Goal: Task Accomplishment & Management: Manage account settings

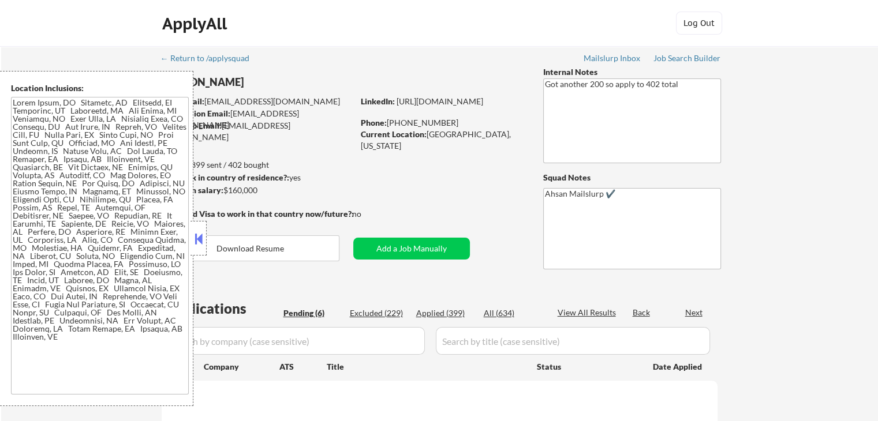
select select ""pending""
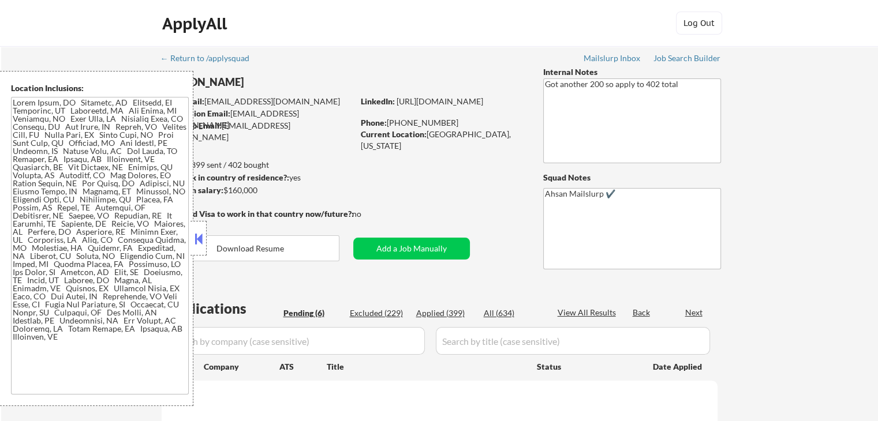
select select ""pending""
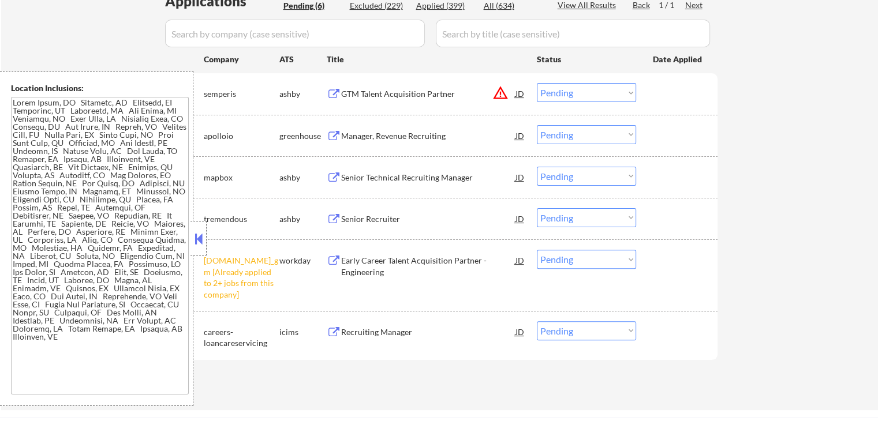
click at [356, 135] on div "Manager, Revenue Recruiting" at bounding box center [428, 136] width 174 height 12
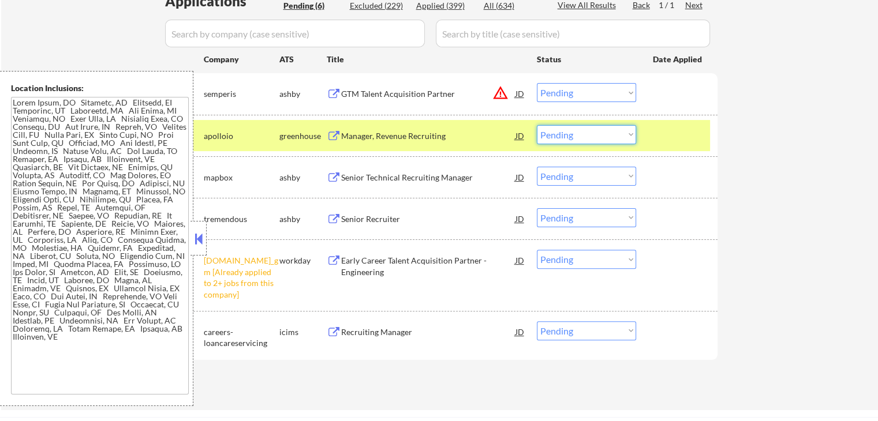
click at [580, 131] on select "Choose an option... Pending Applied Excluded (Questions) Excluded (Expired) Exc…" at bounding box center [586, 134] width 99 height 19
click at [537, 125] on select "Choose an option... Pending Applied Excluded (Questions) Excluded (Expired) Exc…" at bounding box center [586, 134] width 99 height 19
click at [395, 169] on div "Senior Technical Recruiting Manager" at bounding box center [428, 177] width 174 height 21
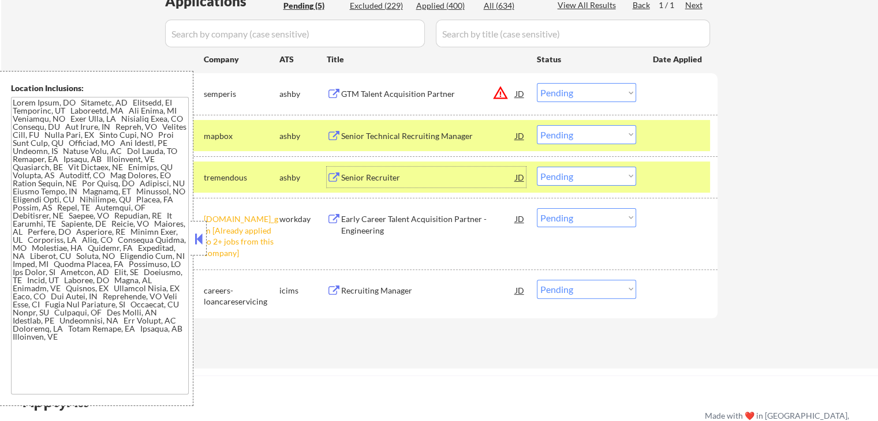
click at [365, 174] on div "Senior Recruiter" at bounding box center [428, 178] width 174 height 12
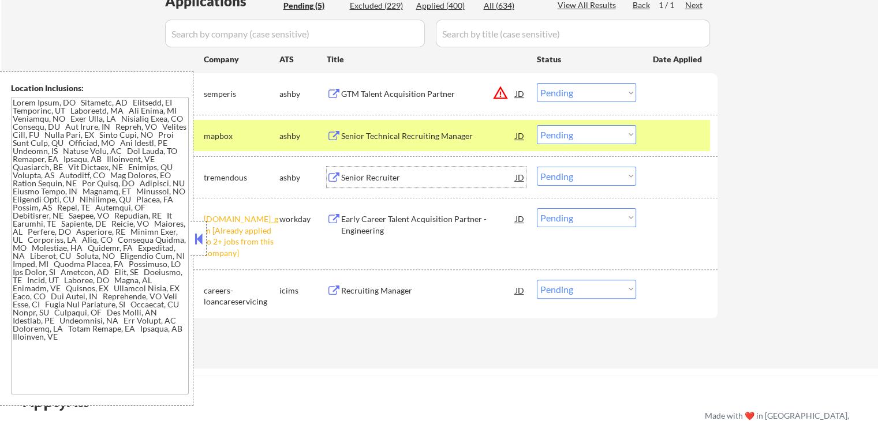
click at [577, 134] on select "Choose an option... Pending Applied Excluded (Questions) Excluded (Expired) Exc…" at bounding box center [586, 134] width 99 height 19
click at [537, 125] on select "Choose an option... Pending Applied Excluded (Questions) Excluded (Expired) Exc…" at bounding box center [586, 134] width 99 height 19
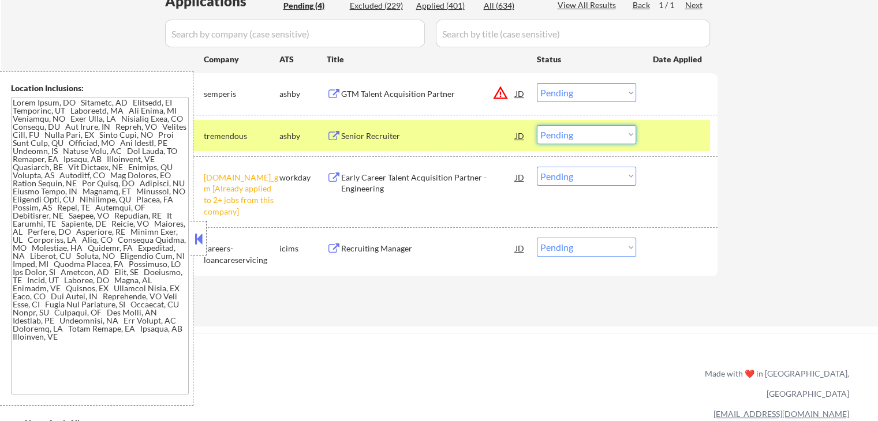
drag, startPoint x: 574, startPoint y: 124, endPoint x: 577, endPoint y: 130, distance: 6.2
click at [574, 125] on select "Choose an option... Pending Applied Excluded (Questions) Excluded (Expired) Exc…" at bounding box center [586, 134] width 99 height 19
click at [537, 125] on select "Choose an option... Pending Applied Excluded (Questions) Excluded (Expired) Exc…" at bounding box center [586, 134] width 99 height 19
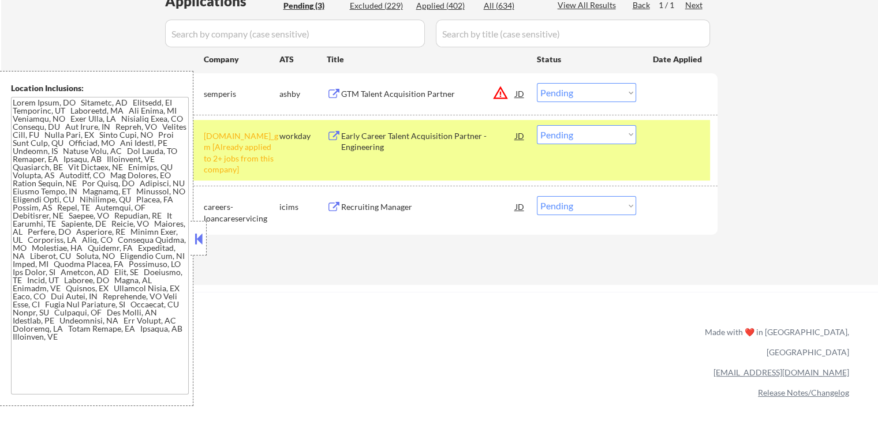
click at [585, 137] on select "Choose an option... Pending Applied Excluded (Questions) Excluded (Expired) Exc…" at bounding box center [586, 134] width 99 height 19
select select ""excluded__other_""
click at [537, 125] on select "Choose an option... Pending Applied Excluded (Questions) Excluded (Expired) Exc…" at bounding box center [586, 134] width 99 height 19
click at [403, 97] on div "GTM Talent Acquisition Partner" at bounding box center [428, 94] width 174 height 12
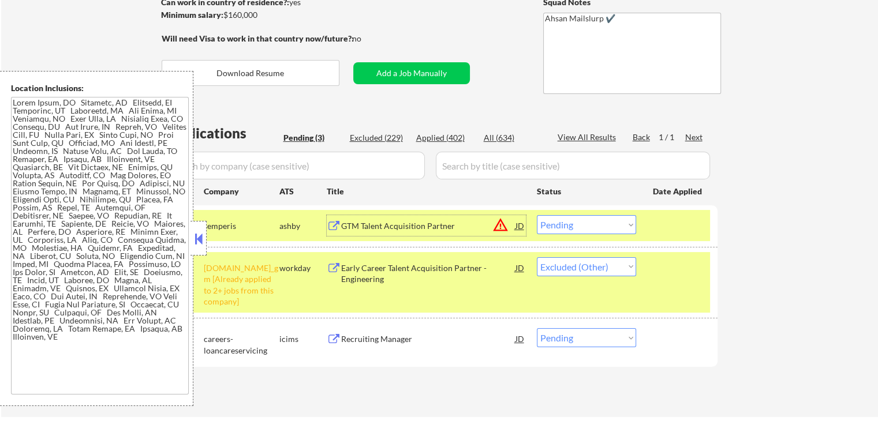
scroll to position [154, 0]
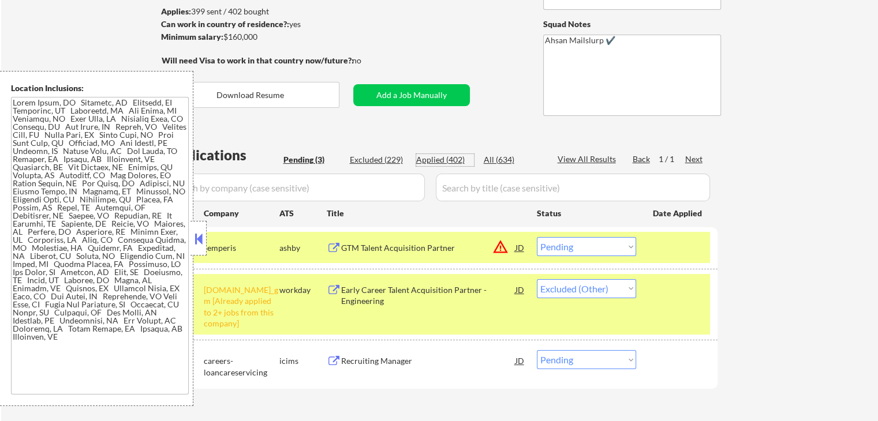
click at [440, 161] on div "Applied (402)" at bounding box center [445, 160] width 58 height 12
click at [383, 159] on div "Excluded (229)" at bounding box center [379, 160] width 58 height 12
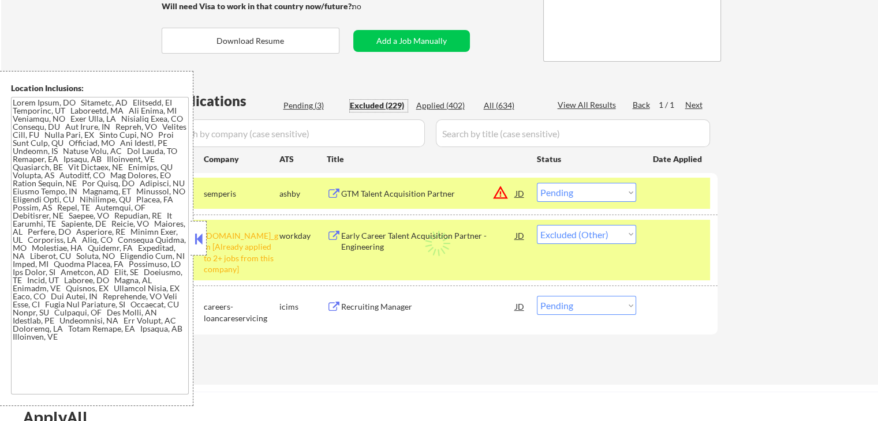
scroll to position [231, 0]
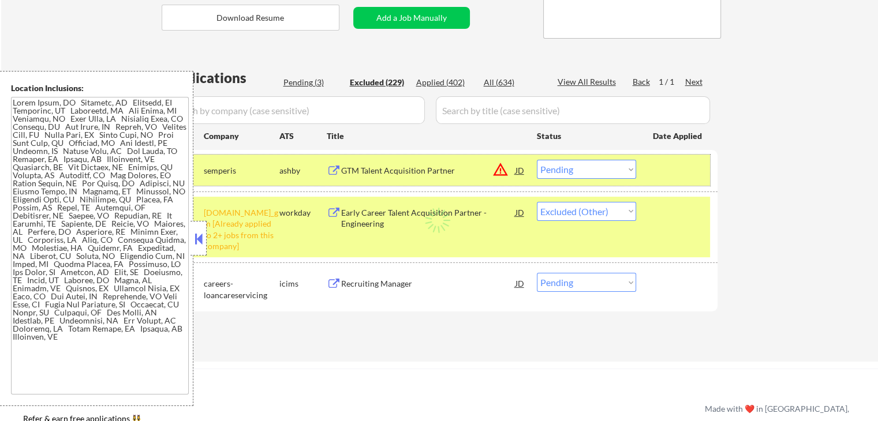
click at [527, 168] on div "#1 semperis ashby GTM Talent Acquisition Partner JD warning_amber Choose an opt…" at bounding box center [437, 170] width 545 height 31
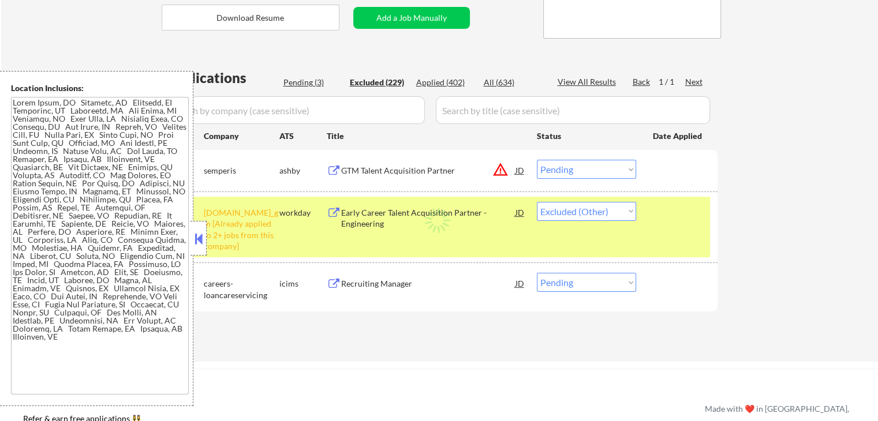
click at [522, 168] on div "JD" at bounding box center [520, 170] width 12 height 21
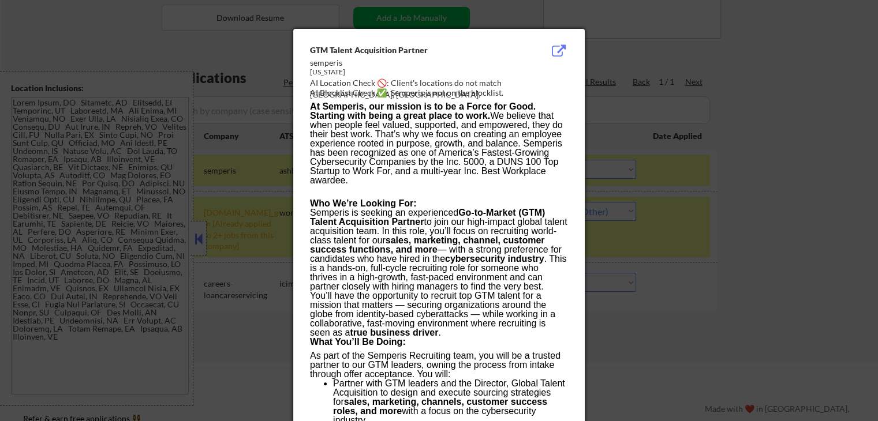
click at [794, 120] on div at bounding box center [439, 210] width 878 height 421
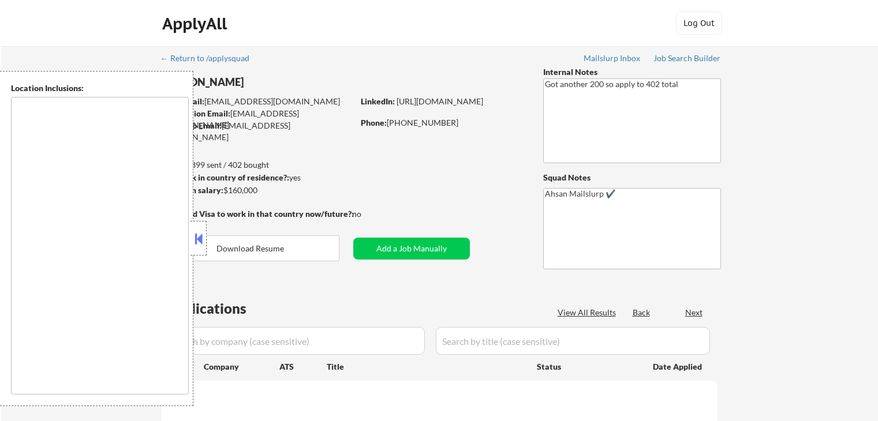
type textarea "[GEOGRAPHIC_DATA], [GEOGRAPHIC_DATA] [GEOGRAPHIC_DATA], [GEOGRAPHIC_DATA] [GEOG…"
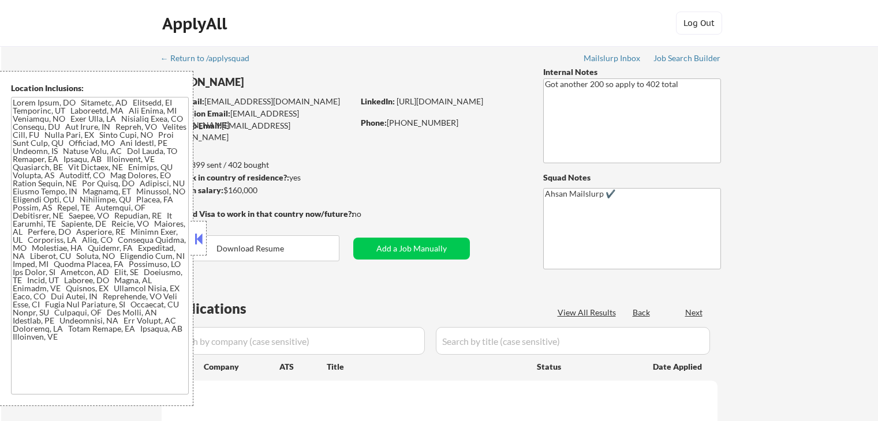
select select ""pending""
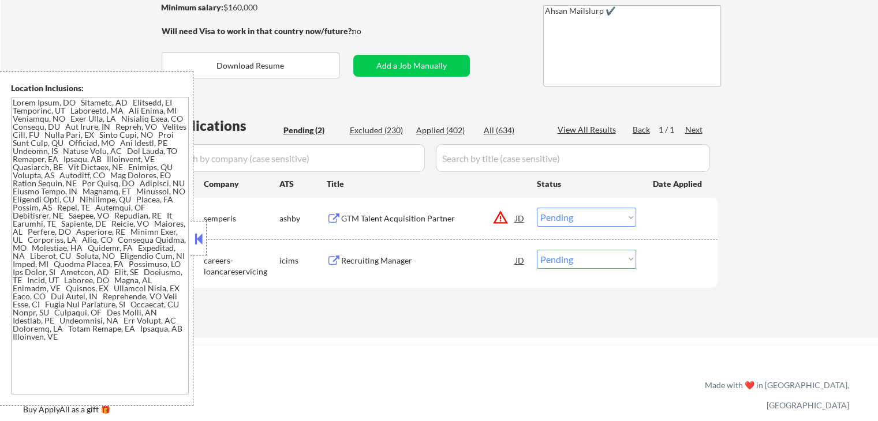
scroll to position [231, 0]
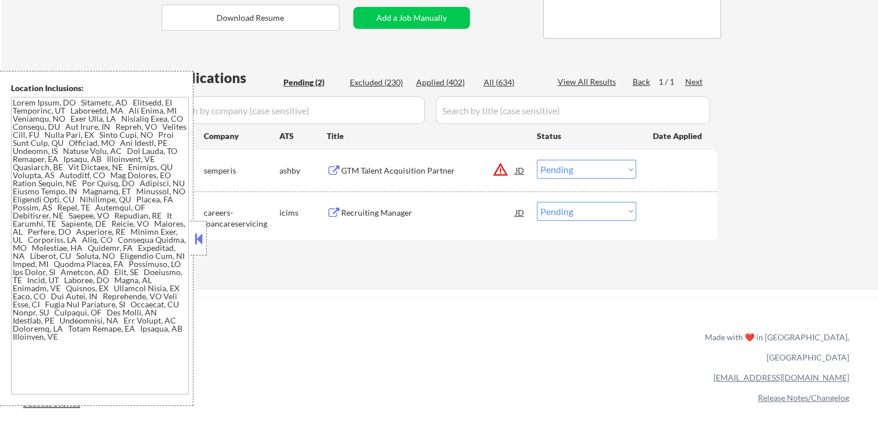
click at [364, 209] on div "Recruiting Manager" at bounding box center [428, 213] width 174 height 12
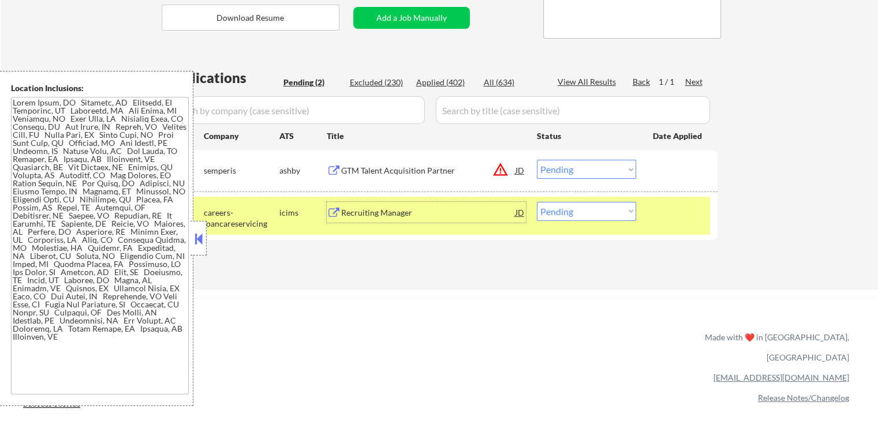
click at [438, 171] on div "GTM Talent Acquisition Partner" at bounding box center [428, 171] width 174 height 12
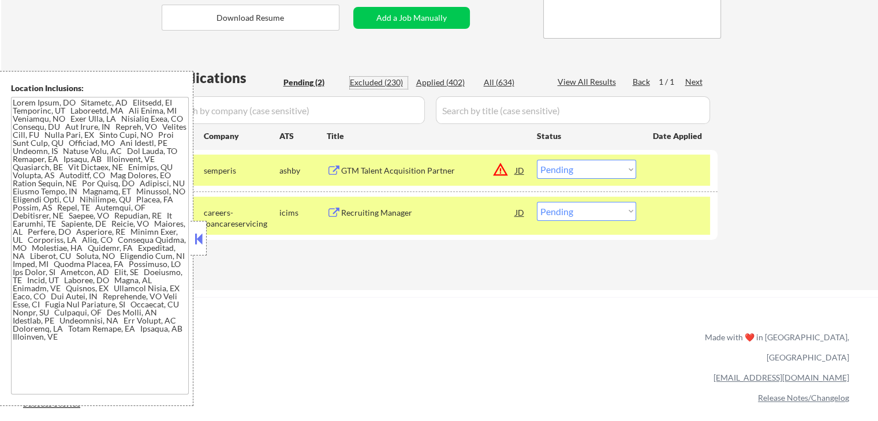
click at [384, 84] on div "Excluded (230)" at bounding box center [379, 83] width 58 height 12
select select ""excluded__expired_""
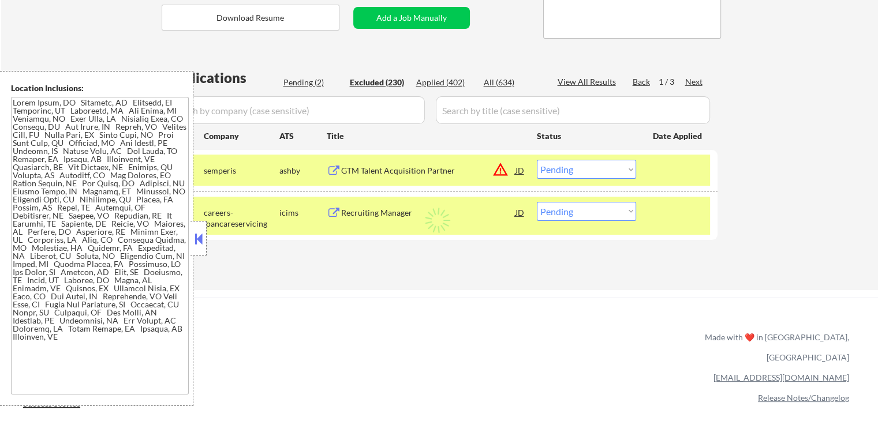
select select ""excluded__expired_""
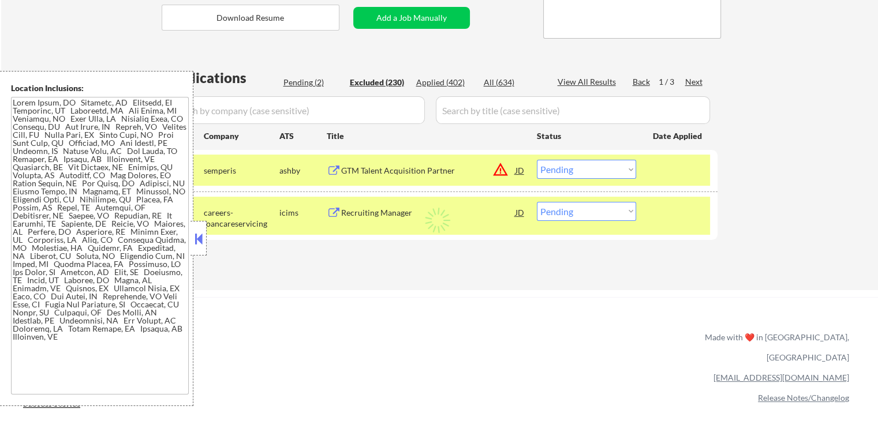
select select ""excluded__expired_""
select select ""excluded""
select select ""excluded__salary_""
select select ""excluded""
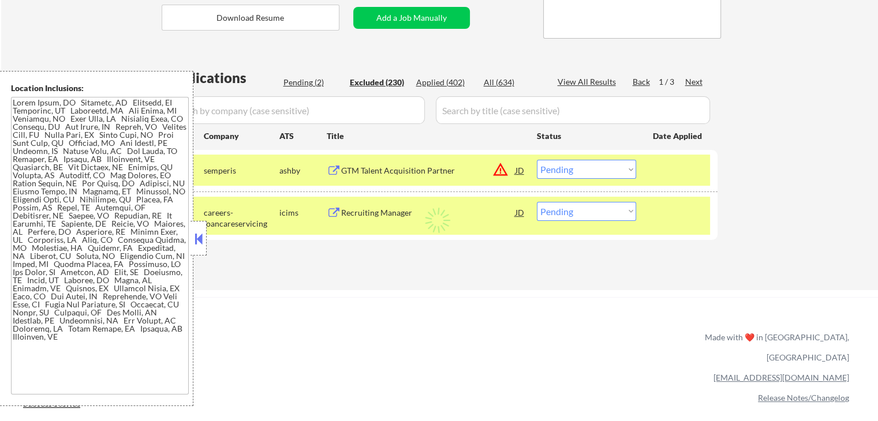
select select ""excluded""
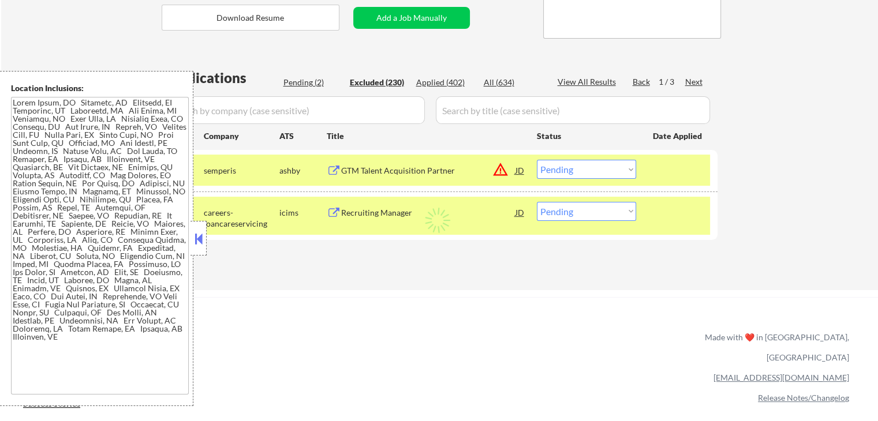
select select ""excluded""
select select ""excluded__expired_""
select select ""excluded""
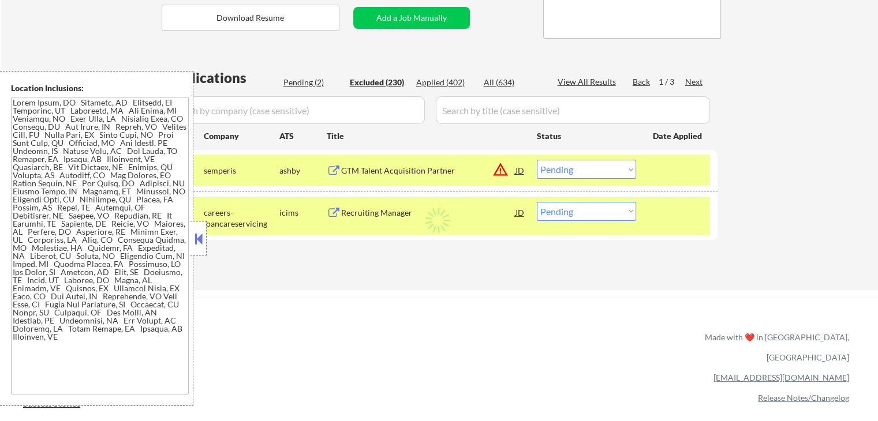
select select ""excluded__expired_""
select select ""excluded__location_""
select select ""excluded""
select select ""excluded__expired_""
select select ""excluded""
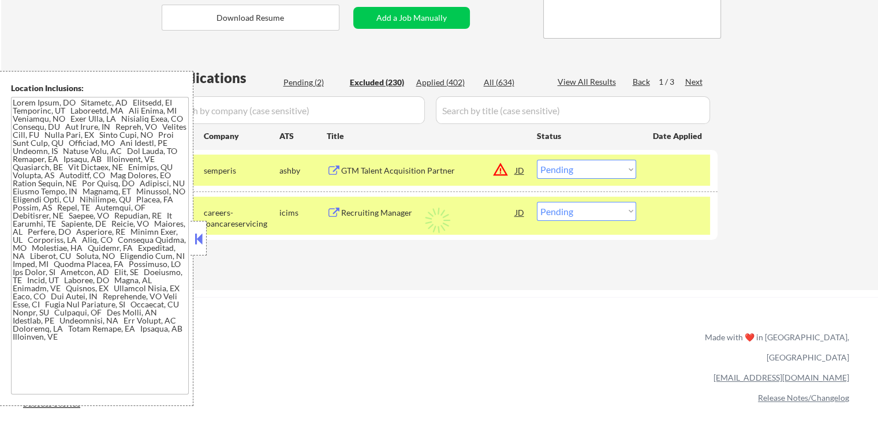
select select ""excluded""
select select ""excluded__location_""
select select ""excluded""
select select ""excluded__location_""
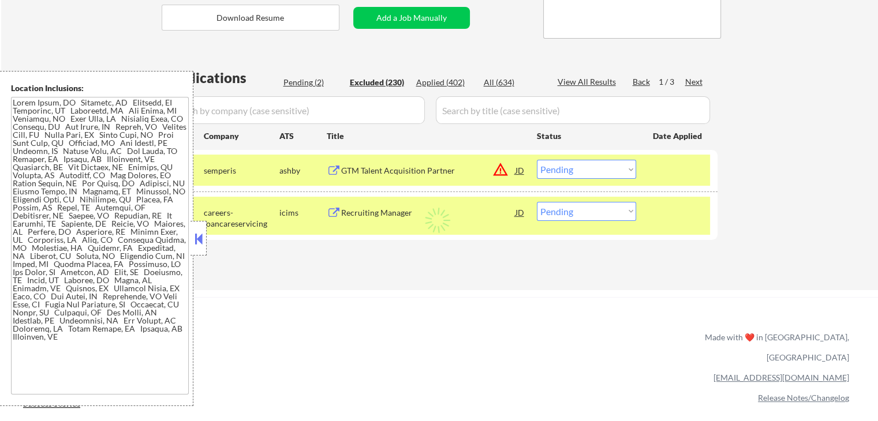
select select ""excluded__location_""
select select ""excluded""
select select ""excluded__expired_""
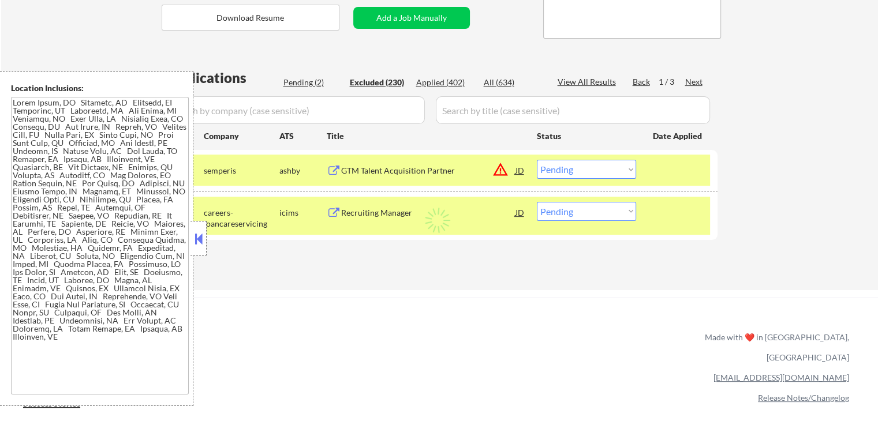
select select ""excluded__expired_""
select select ""excluded__location_""
select select ""excluded""
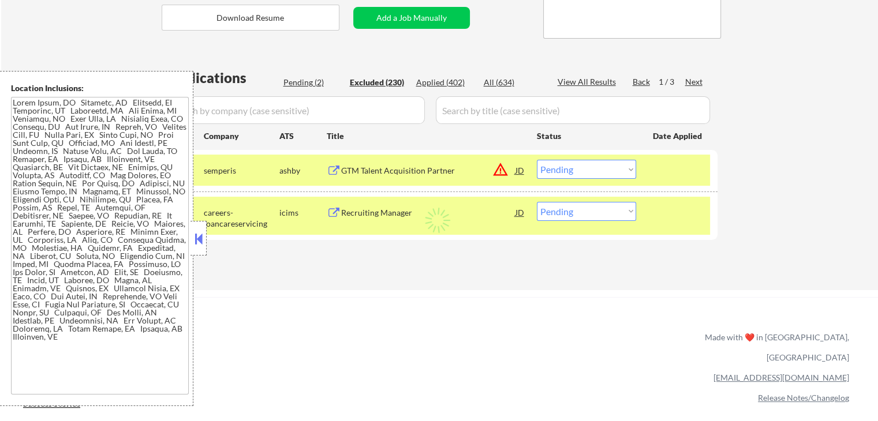
select select ""excluded__expired_""
select select ""excluded__location_""
select select ""excluded__expired_""
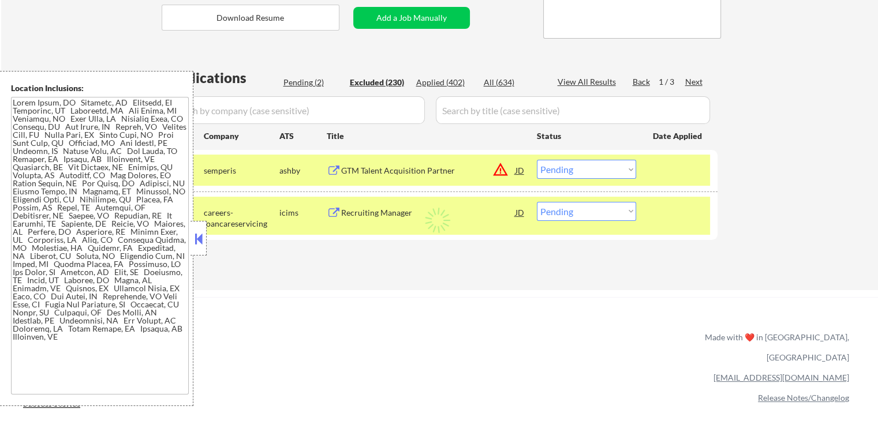
select select ""excluded""
select select ""excluded__location_""
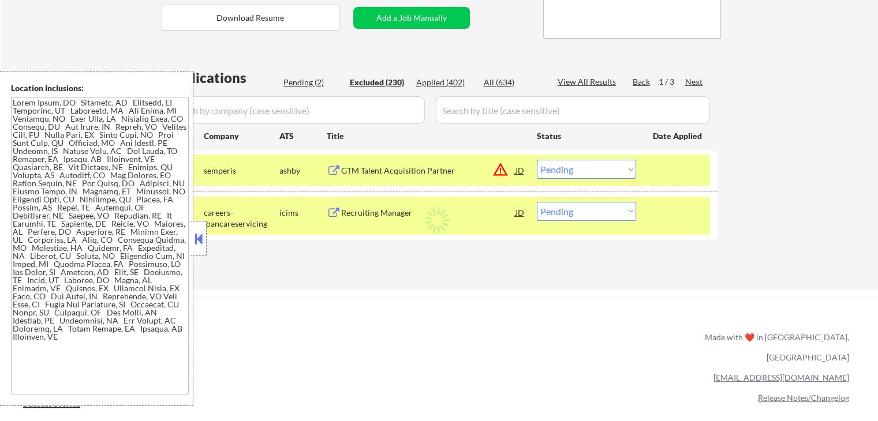
select select ""excluded""
select select ""excluded__expired_""
select select ""excluded__salary_""
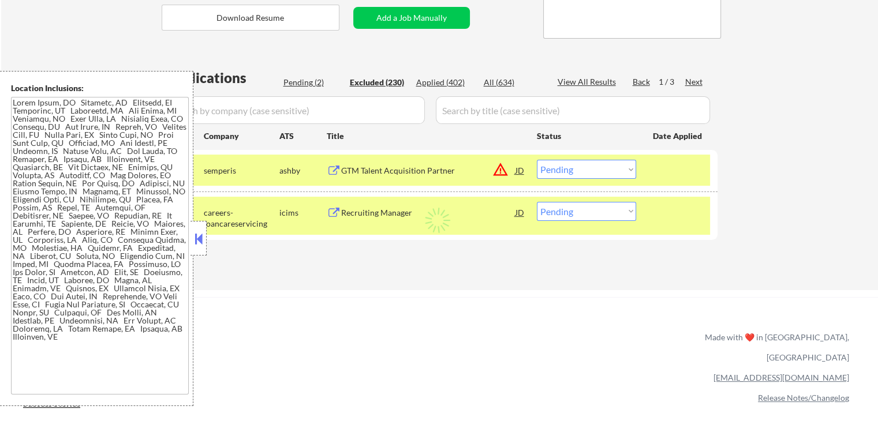
select select ""excluded__expired_""
select select ""excluded""
select select ""excluded__expired_""
select select ""excluded__salary_""
select select ""excluded__expired_""
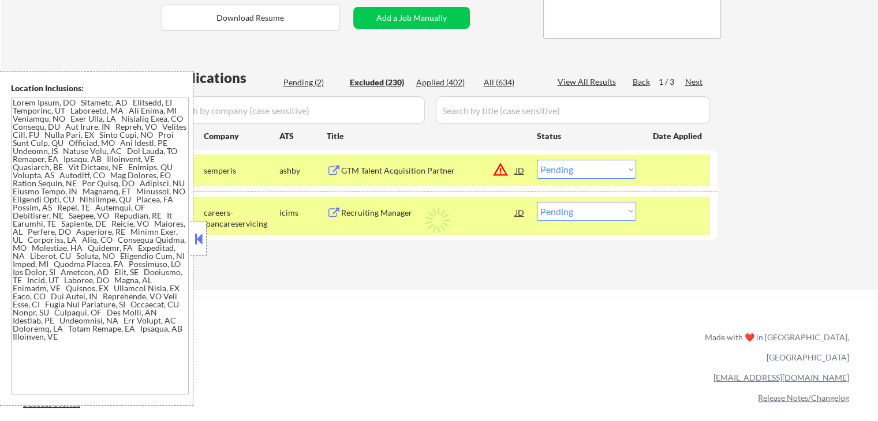
select select ""excluded""
select select ""excluded__expired_""
select select ""excluded__location_""
select select ""excluded__salary_""
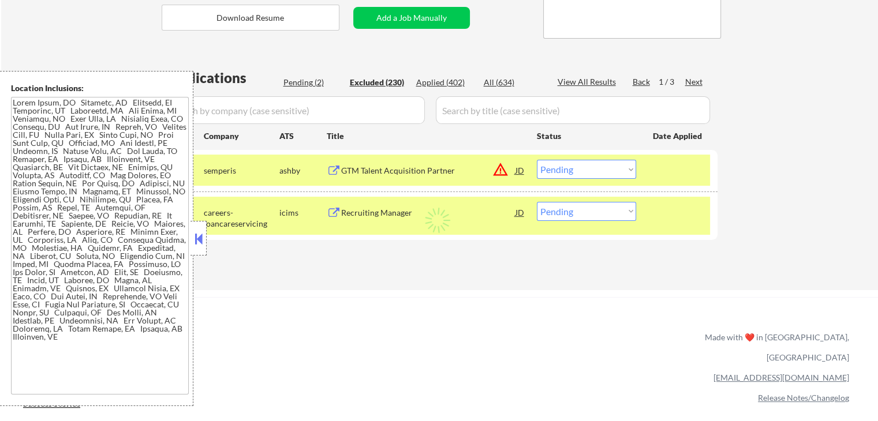
select select ""excluded""
select select ""excluded__expired_""
select select ""excluded""
select select ""excluded__salary_""
select select ""excluded__expired_""
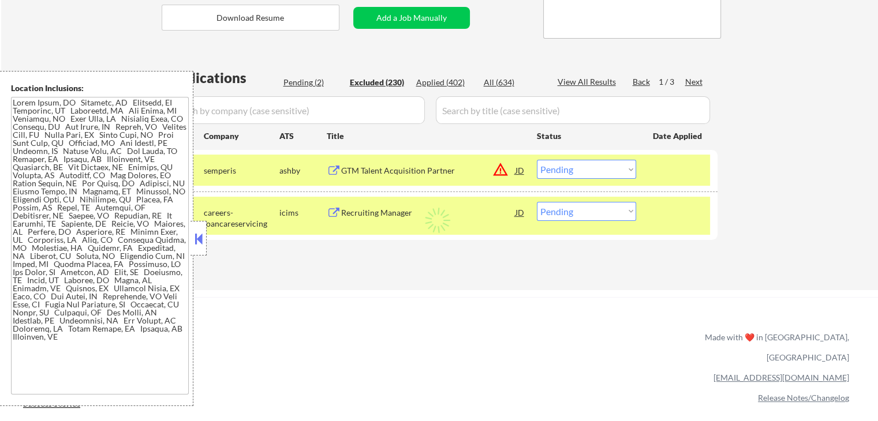
select select ""excluded__expired_""
select select ""excluded__other_""
select select ""excluded__location_""
select select ""excluded__expired_""
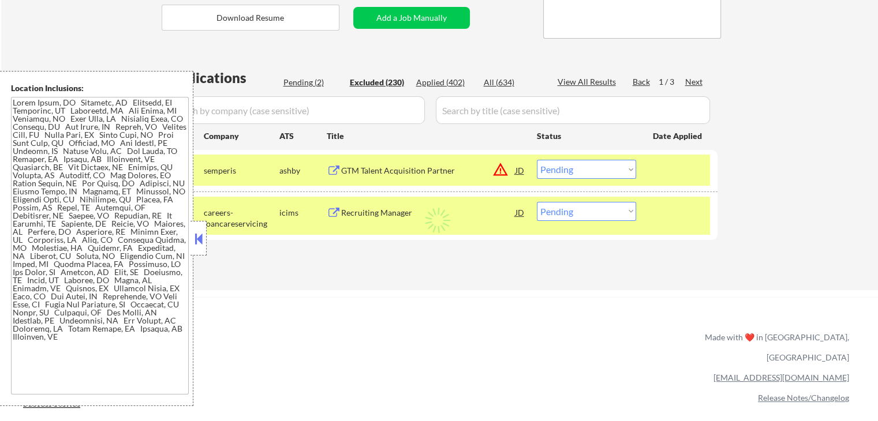
select select ""excluded""
select select ""excluded__other_""
select select ""excluded__expired_""
select select ""excluded""
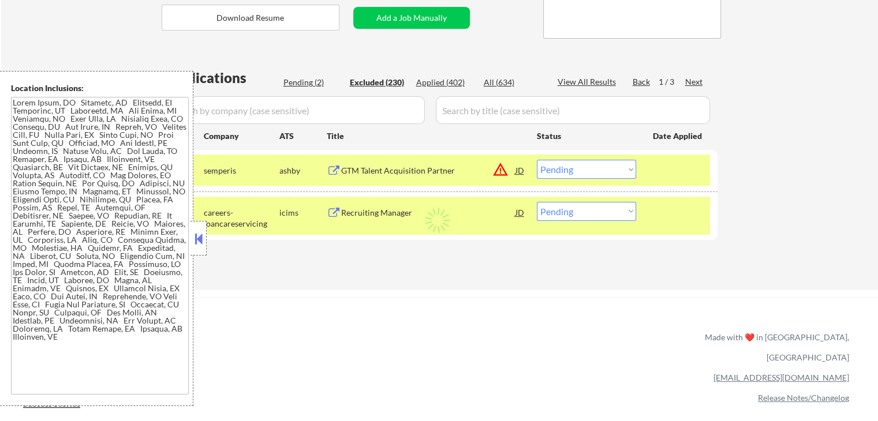
select select ""excluded__salary_""
select select ""excluded__other_""
select select ""excluded""
select select ""excluded__expired_""
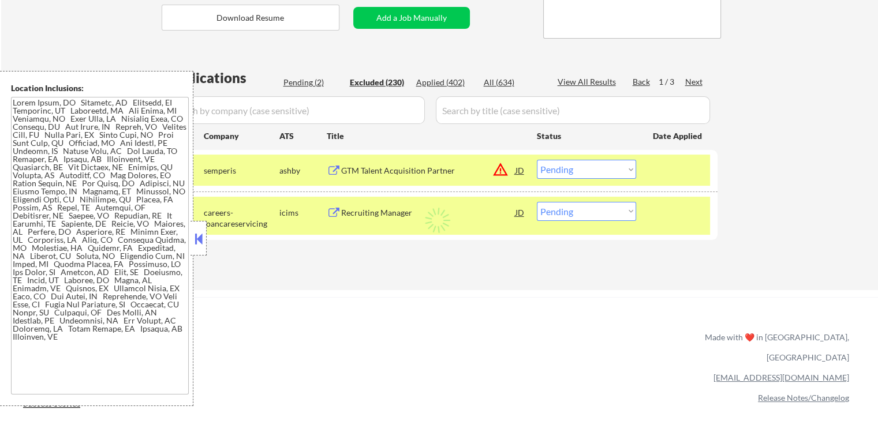
select select ""excluded__expired_""
select select ""excluded""
select select ""excluded__expired_""
select select ""excluded""
select select ""excluded__other_""
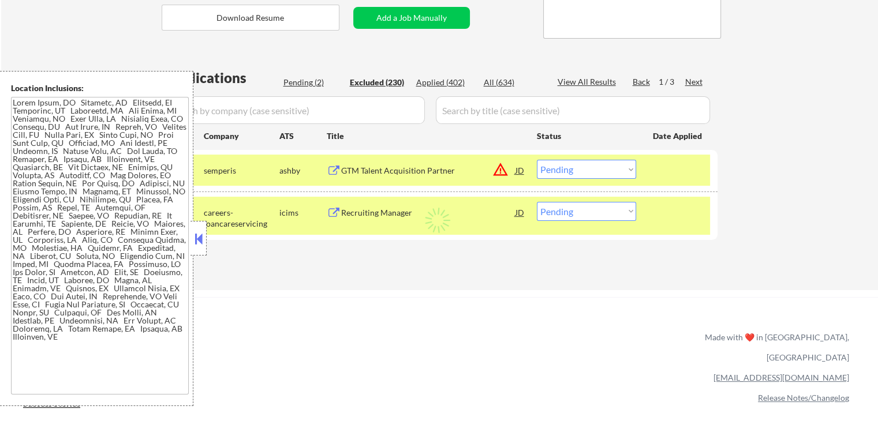
select select ""excluded""
select select ""excluded__expired_""
select select ""excluded""
select select ""excluded__salary_""
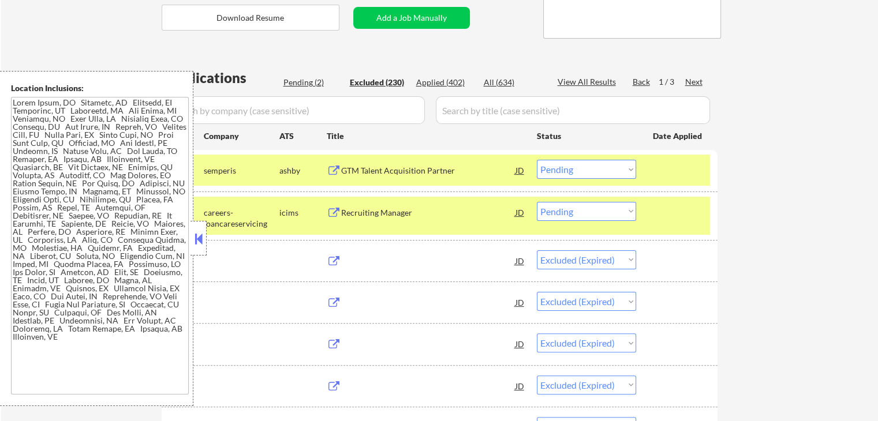
select select ""excluded__salary_""
select select ""excluded__expired_""
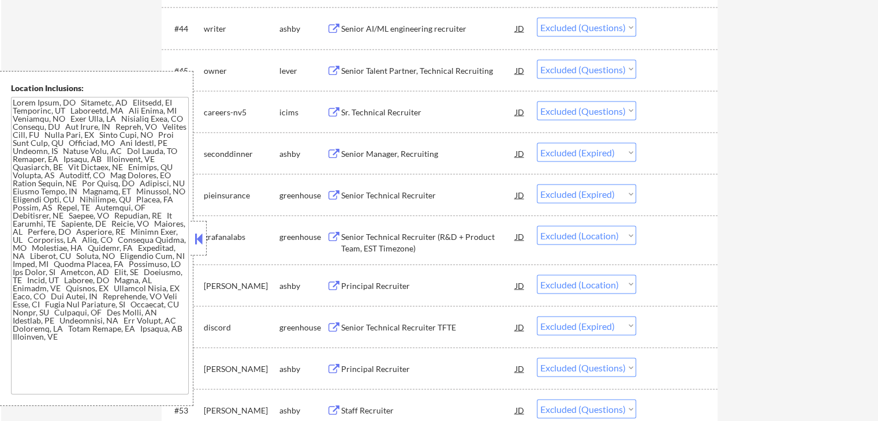
scroll to position [2231, 0]
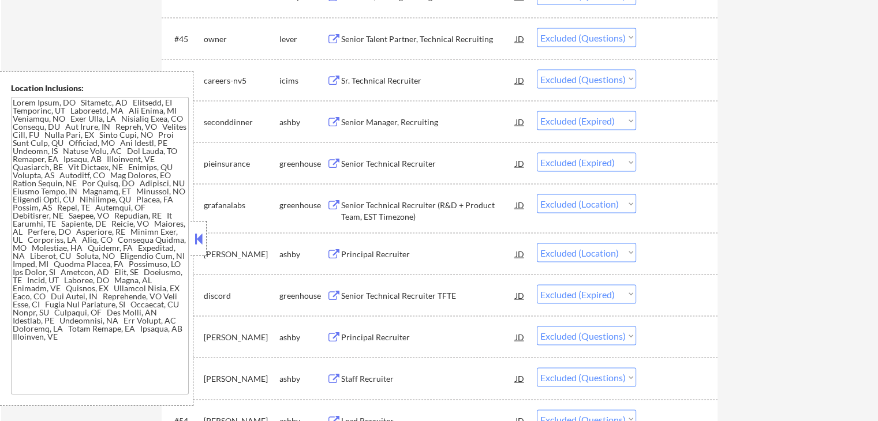
drag, startPoint x: 731, startPoint y: 199, endPoint x: 718, endPoint y: 200, distance: 13.3
click at [732, 199] on div "← Return to /applysquad Mailslurp Inbox Job Search Builder [PERSON_NAME] User E…" at bounding box center [439, 149] width 877 height 4669
click at [470, 208] on div "Senior Technical Recruiter (R&D + Product Team, EST Timezone)" at bounding box center [428, 211] width 174 height 23
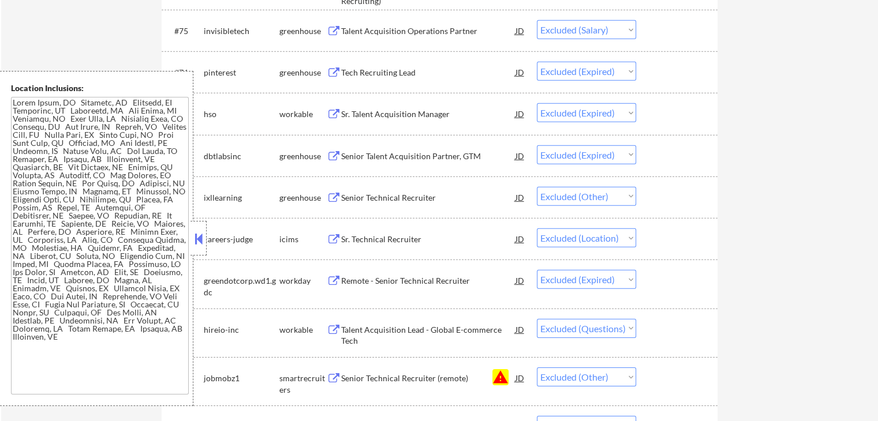
scroll to position [3540, 0]
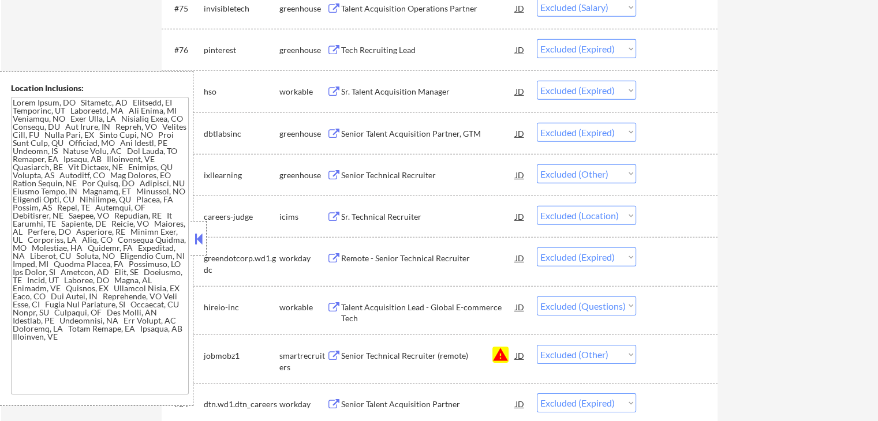
click at [406, 172] on div "Senior Technical Recruiter" at bounding box center [428, 176] width 174 height 12
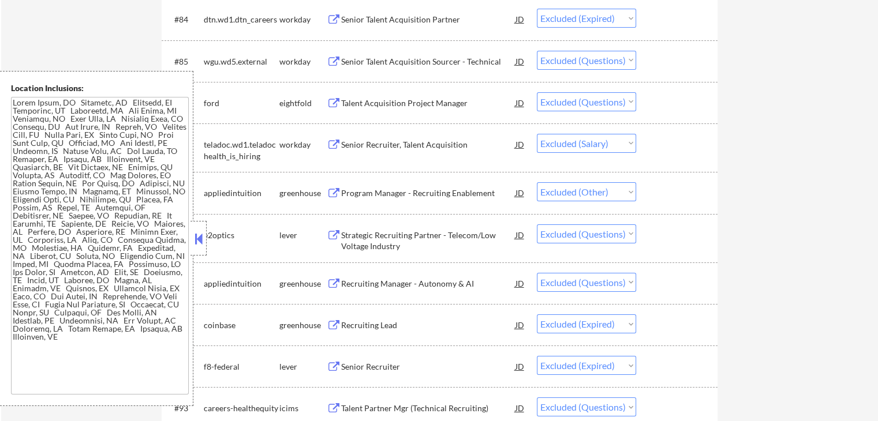
scroll to position [4002, 0]
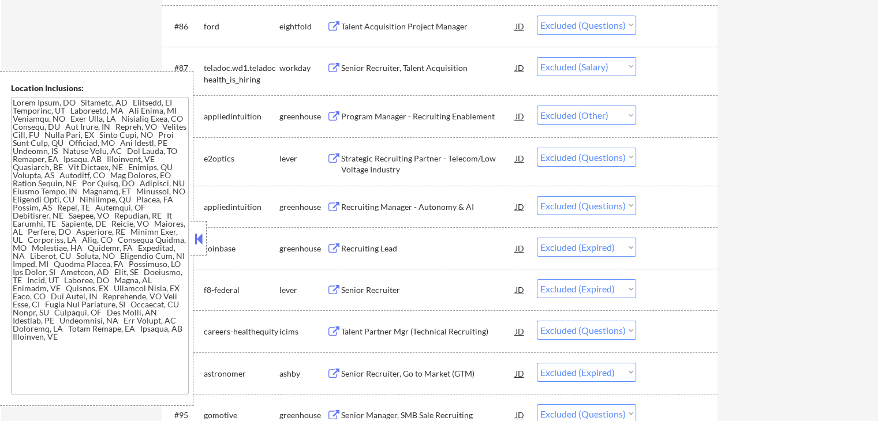
click at [432, 113] on div "Program Manager - Recruiting Enablement" at bounding box center [428, 117] width 174 height 12
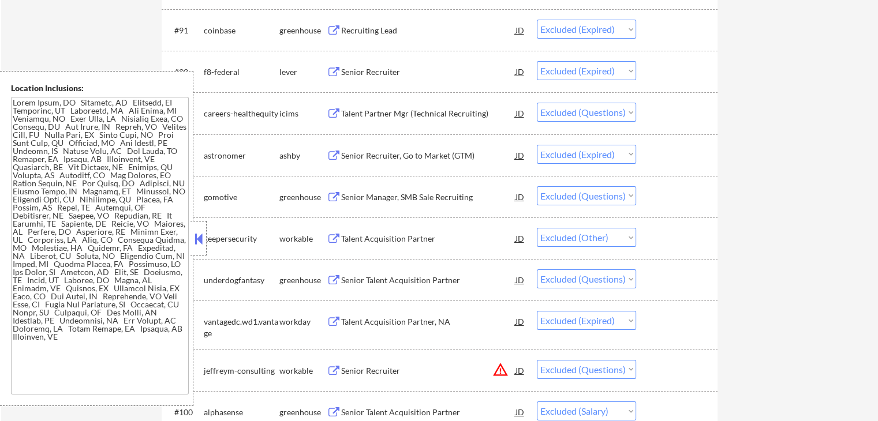
scroll to position [4233, 0]
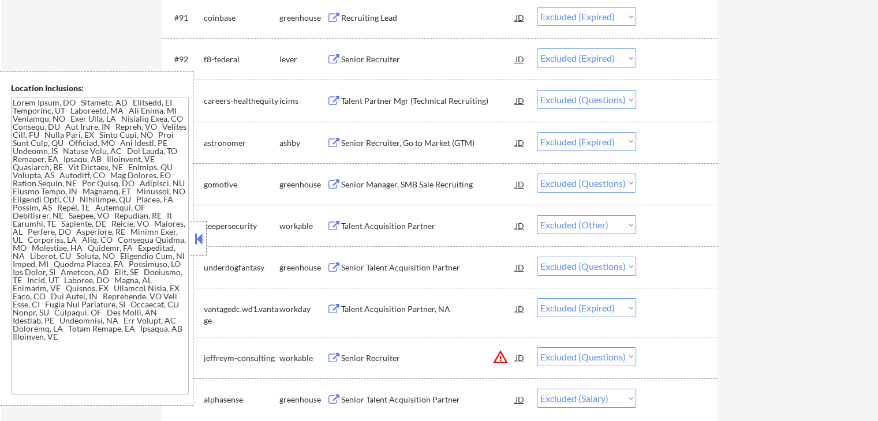
click at [409, 229] on div "Talent Acquisition Partner" at bounding box center [428, 226] width 174 height 12
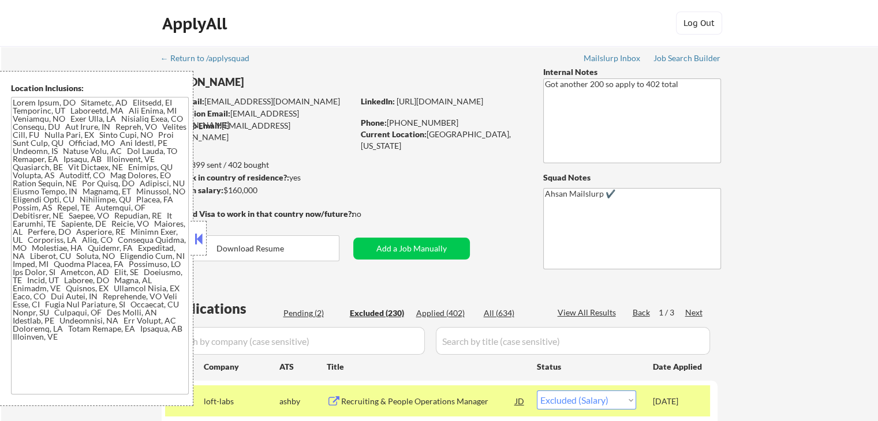
scroll to position [154, 0]
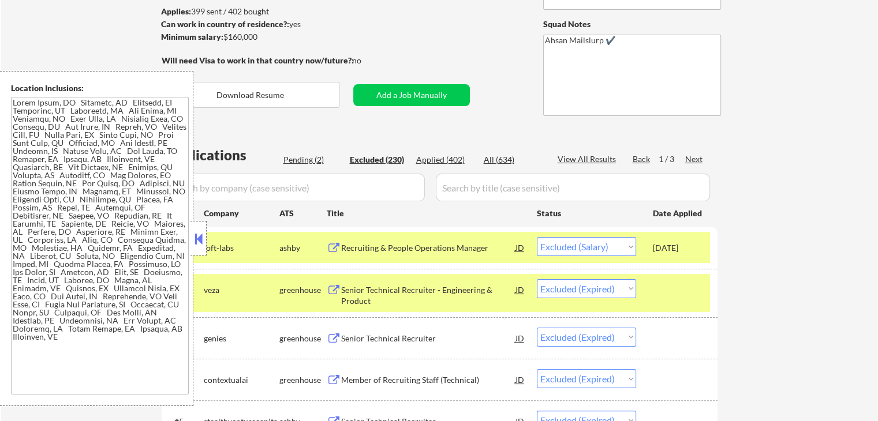
click at [693, 160] on div "Next" at bounding box center [694, 160] width 18 height 12
select select ""excluded__location_""
select select ""excluded""
select select ""excluded__other_""
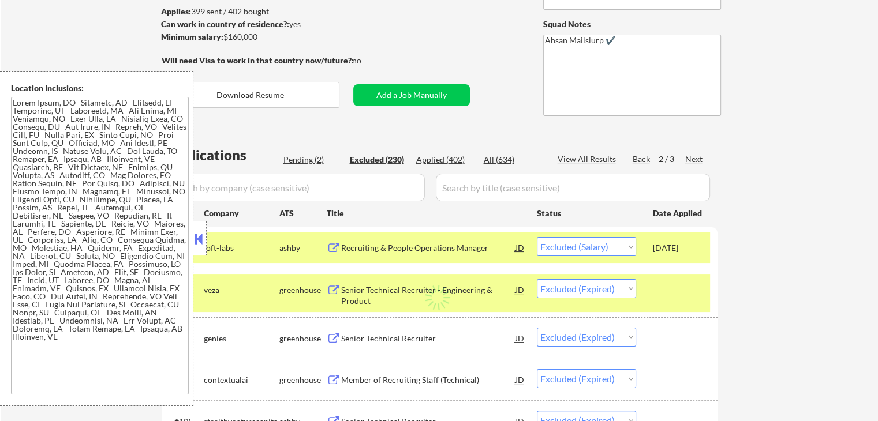
select select ""excluded__location_""
select select ""excluded__other_""
select select ""excluded__salary_""
select select ""excluded""
select select ""excluded__expired_""
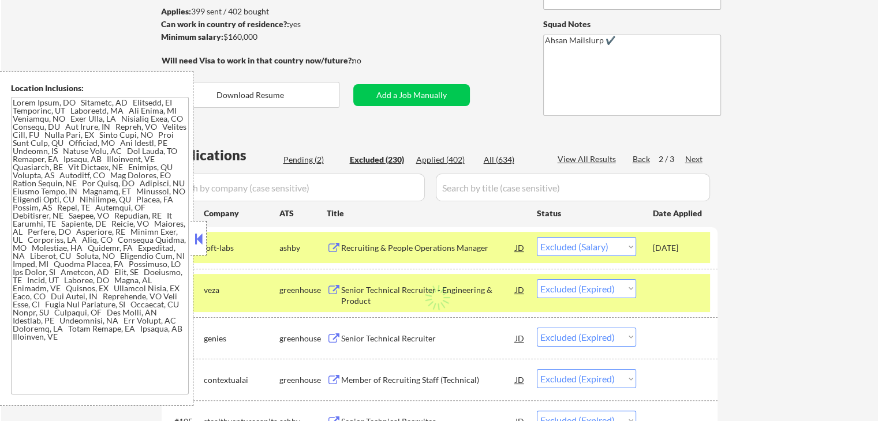
select select ""excluded__location_""
select select ""excluded__expired_""
select select ""excluded__location_""
select select ""excluded__other_""
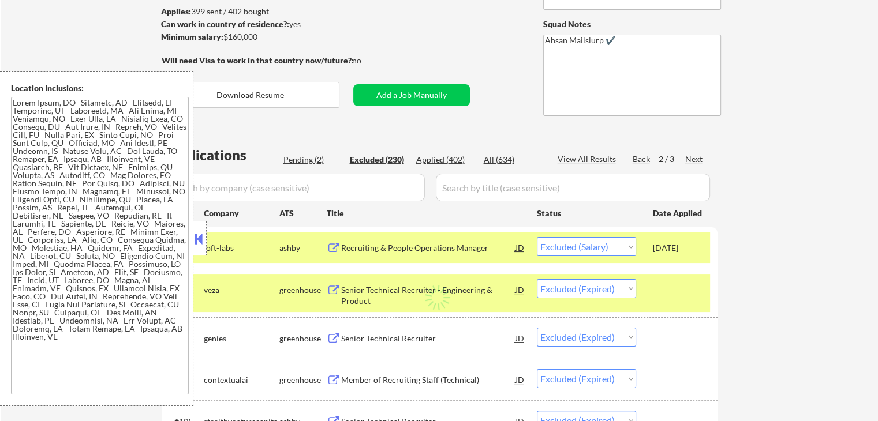
select select ""excluded__expired_""
select select ""excluded""
select select ""excluded__other_""
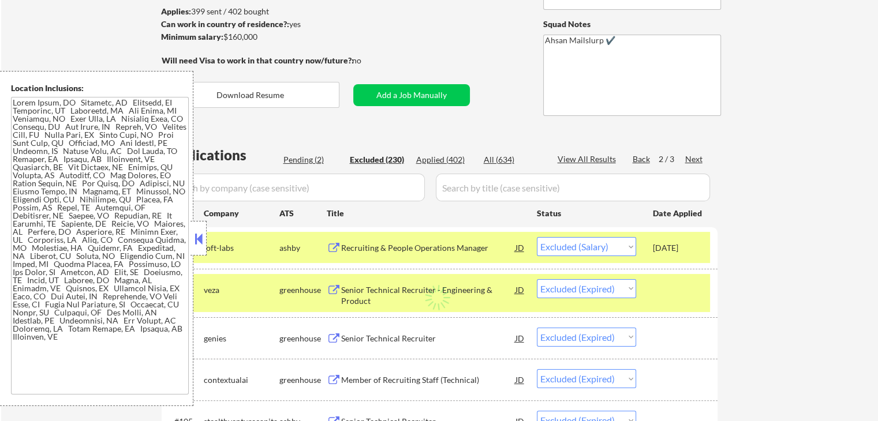
select select ""excluded__salary_""
select select ""excluded""
select select ""excluded__salary_""
select select ""excluded__location_""
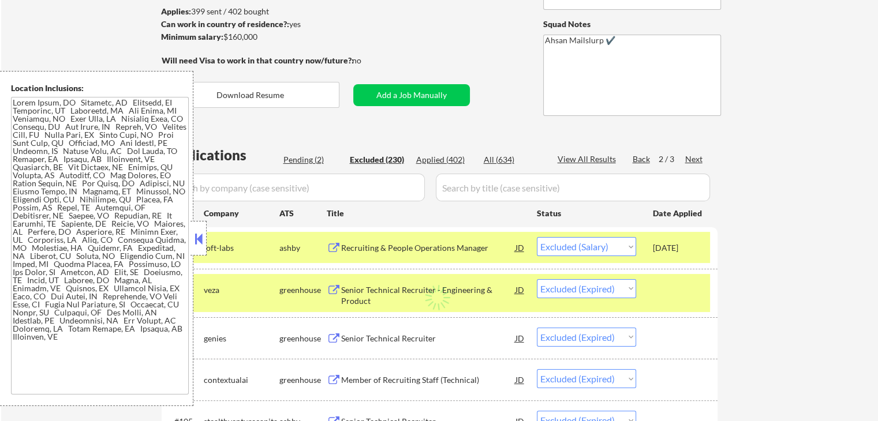
select select ""excluded__expired_""
select select ""excluded__salary_""
select select ""excluded__location_""
select select ""excluded""
select select ""excluded__expired_""
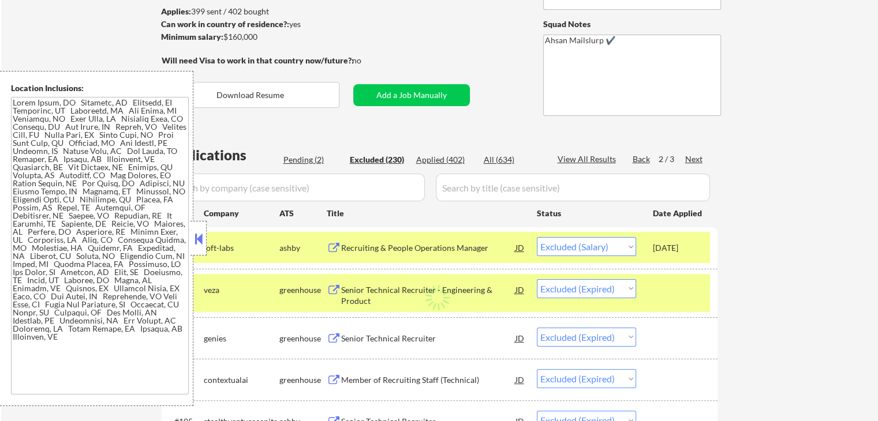
select select ""excluded__location_""
select select ""excluded__other_""
select select ""excluded__salary_""
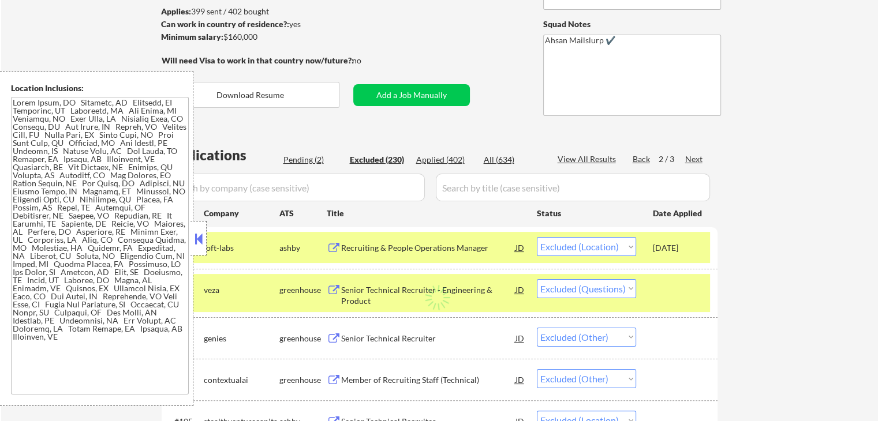
select select ""excluded__location_""
select select ""excluded__expired_""
select select ""excluded__location_""
select select ""excluded__expired_""
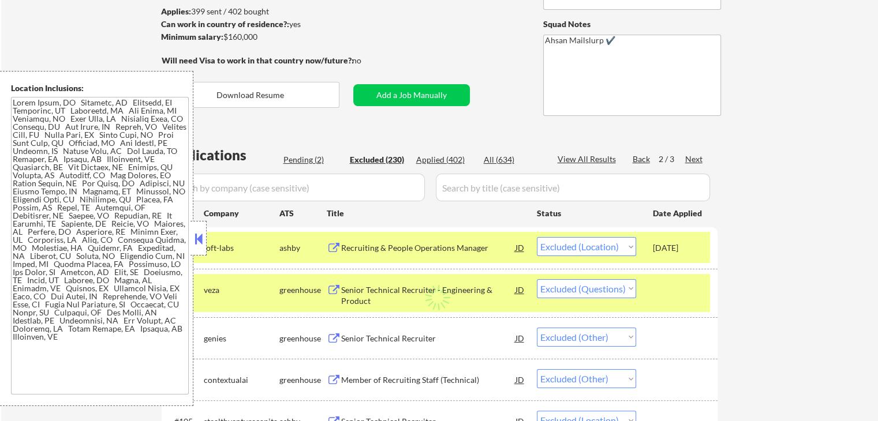
select select ""excluded__expired_""
select select ""excluded__salary_""
select select ""excluded__location_""
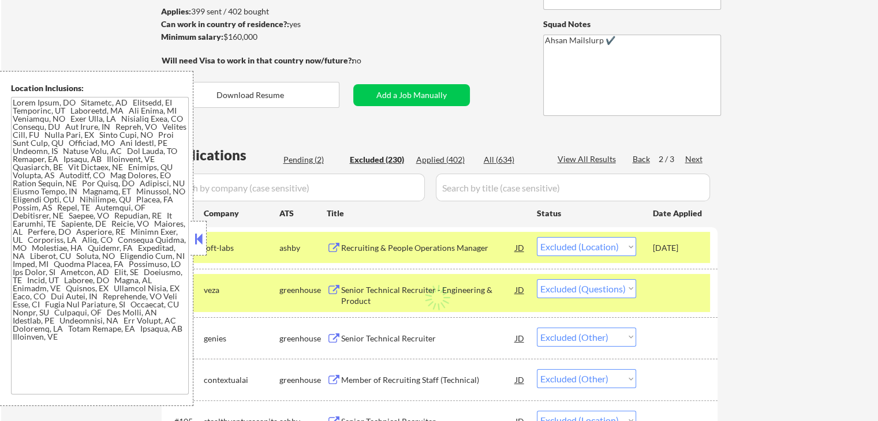
select select ""excluded__salary_""
select select ""excluded""
select select ""excluded__other_""
select select ""excluded__salary_""
select select ""excluded__expired_""
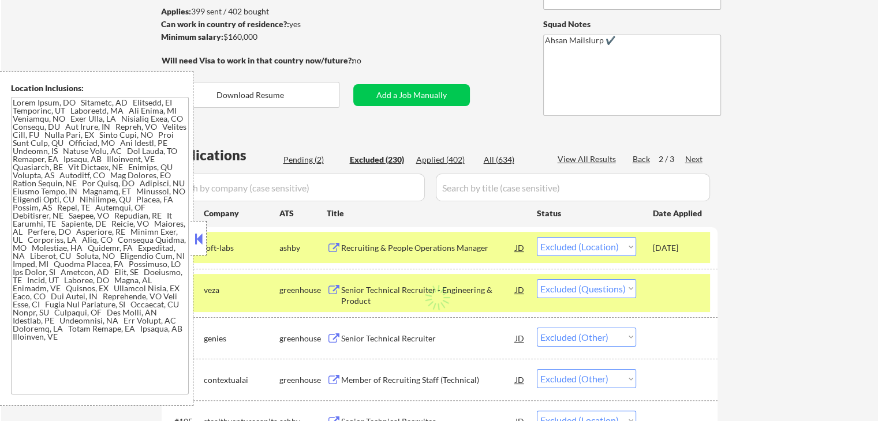
select select ""excluded__location_""
select select ""excluded__expired_""
select select ""excluded__location_""
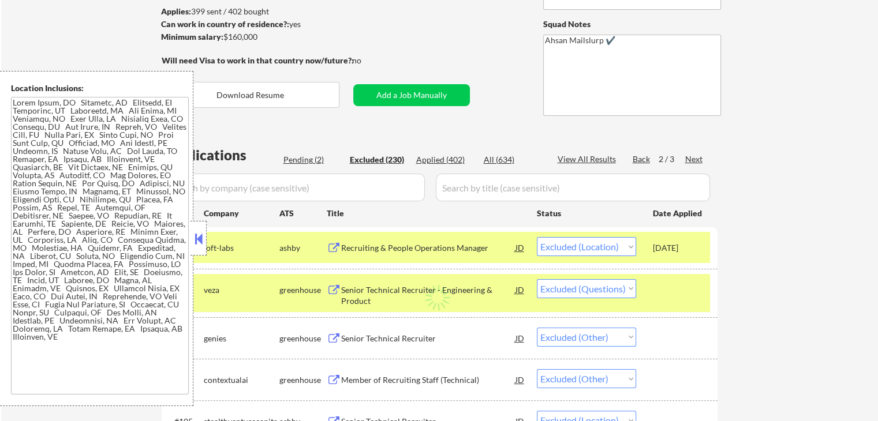
select select ""excluded__other_""
select select ""excluded__location_""
select select ""excluded__salary_""
select select ""excluded__expired_""
select select ""excluded__salary_""
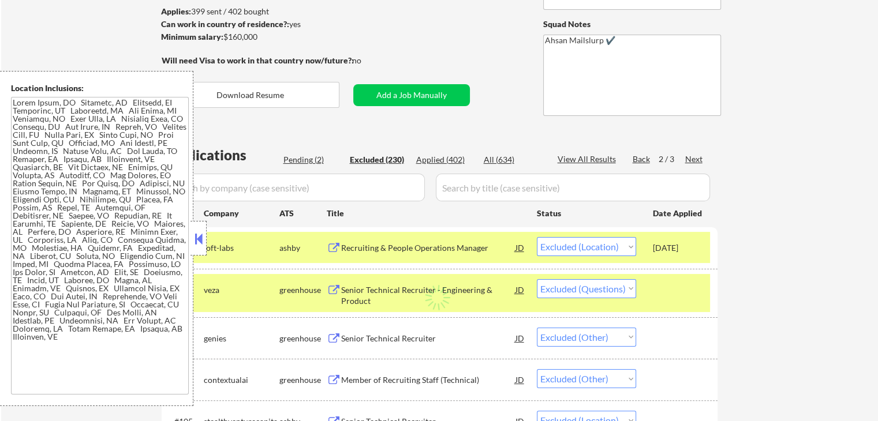
select select ""excluded__salary_""
select select ""excluded""
select select ""excluded__location_""
select select ""excluded__expired_""
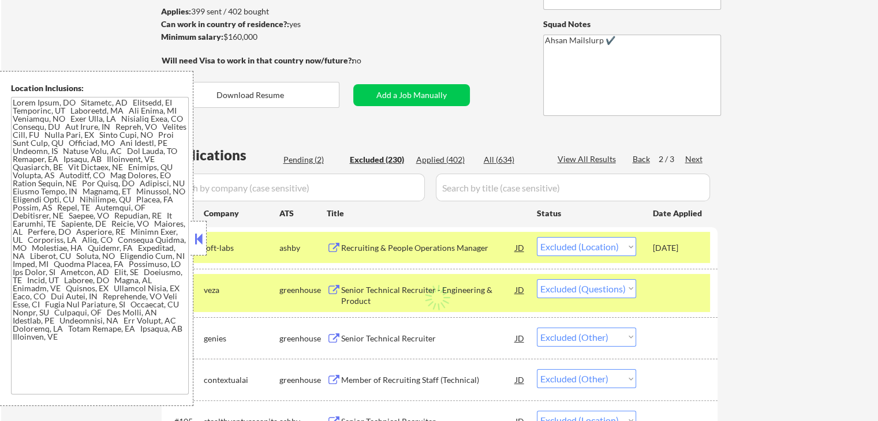
select select ""excluded""
select select ""excluded__location_""
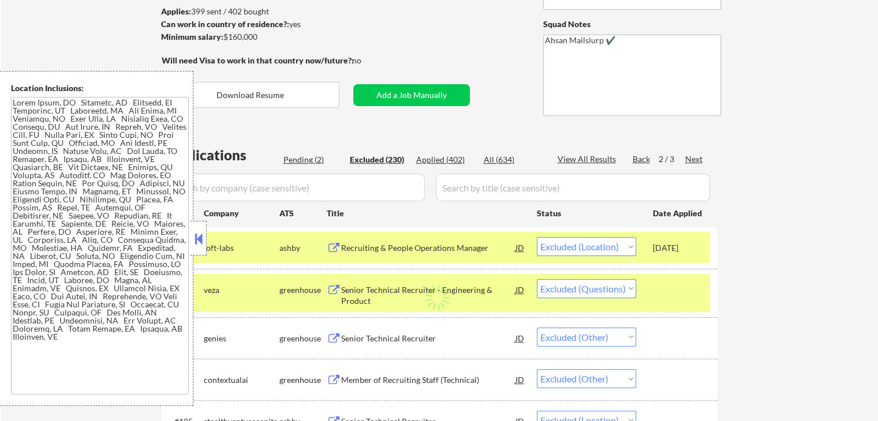
select select ""excluded__salary_""
select select ""excluded__location_""
select select ""excluded__salary_""
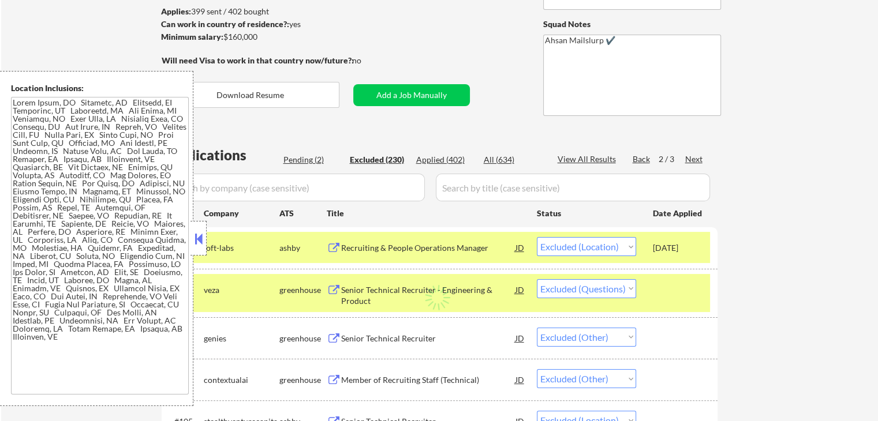
select select ""excluded__location_""
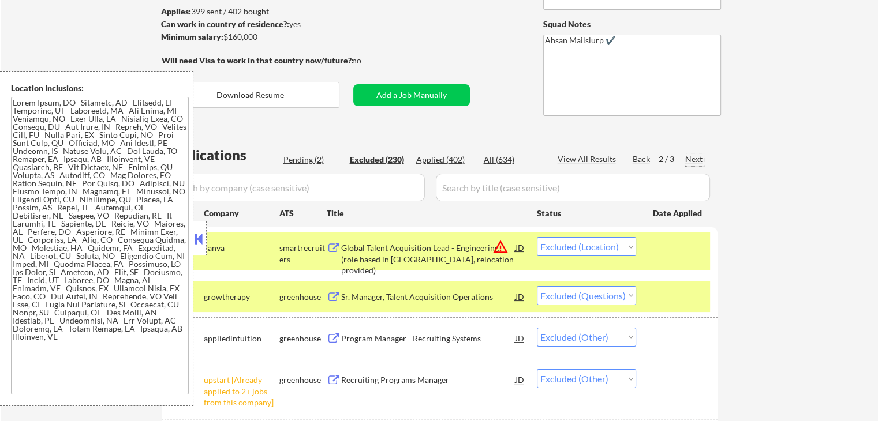
click at [311, 155] on div "Pending (2)" at bounding box center [312, 160] width 58 height 12
select select ""pending""
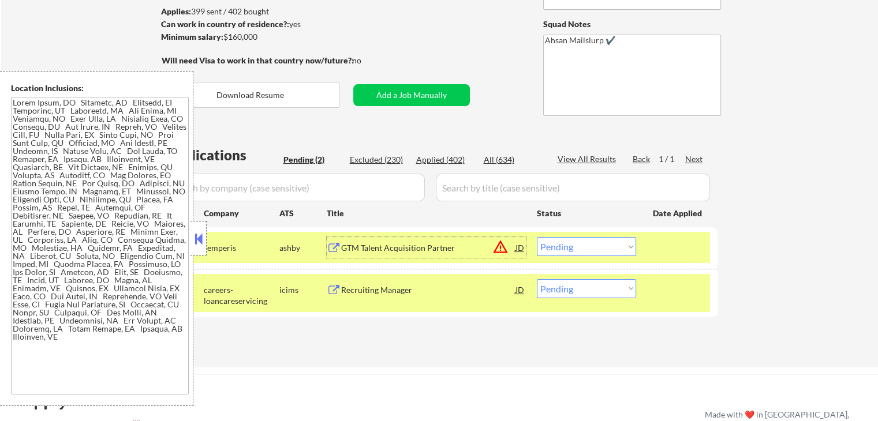
click at [398, 248] on div "GTM Talent Acquisition Partner" at bounding box center [428, 248] width 174 height 12
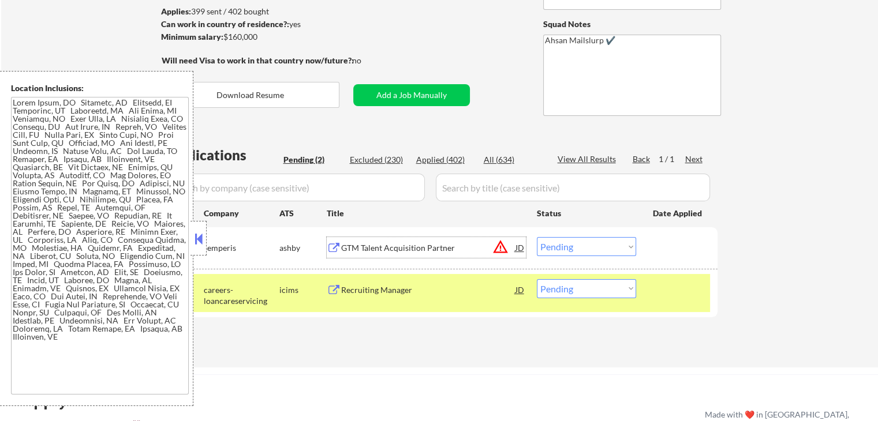
scroll to position [231, 0]
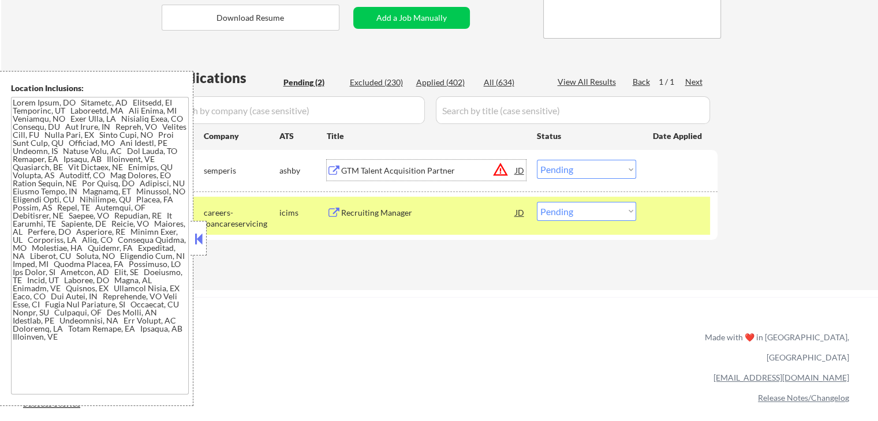
click at [577, 170] on select "Choose an option... Pending Applied Excluded (Questions) Excluded (Expired) Exc…" at bounding box center [586, 169] width 99 height 19
click at [537, 160] on select "Choose an option... Pending Applied Excluded (Questions) Excluded (Expired) Exc…" at bounding box center [586, 169] width 99 height 19
click at [381, 210] on div "Recruiting Manager" at bounding box center [428, 213] width 174 height 12
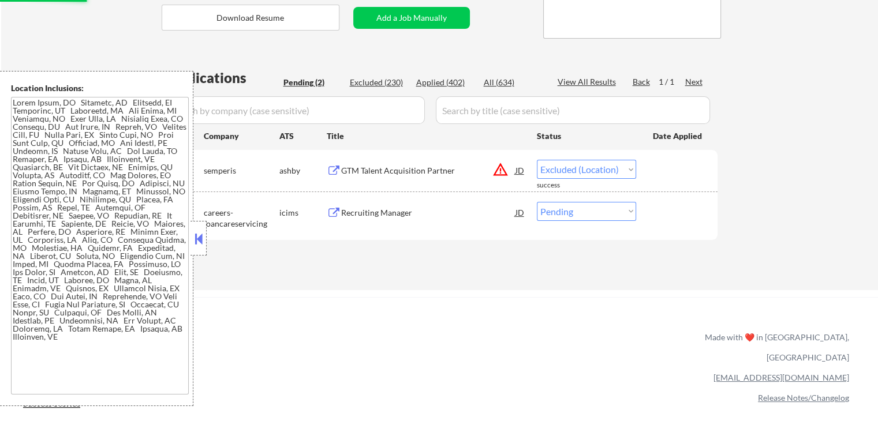
select select ""pending""
